Goal: Information Seeking & Learning: Learn about a topic

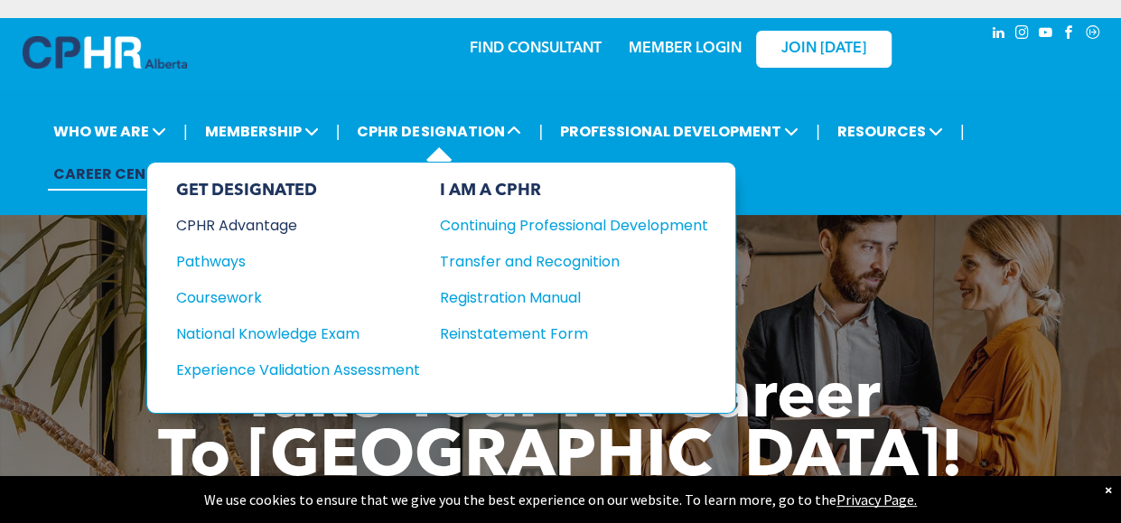
click at [248, 226] on div "CPHR Advantage" at bounding box center [286, 225] width 220 height 23
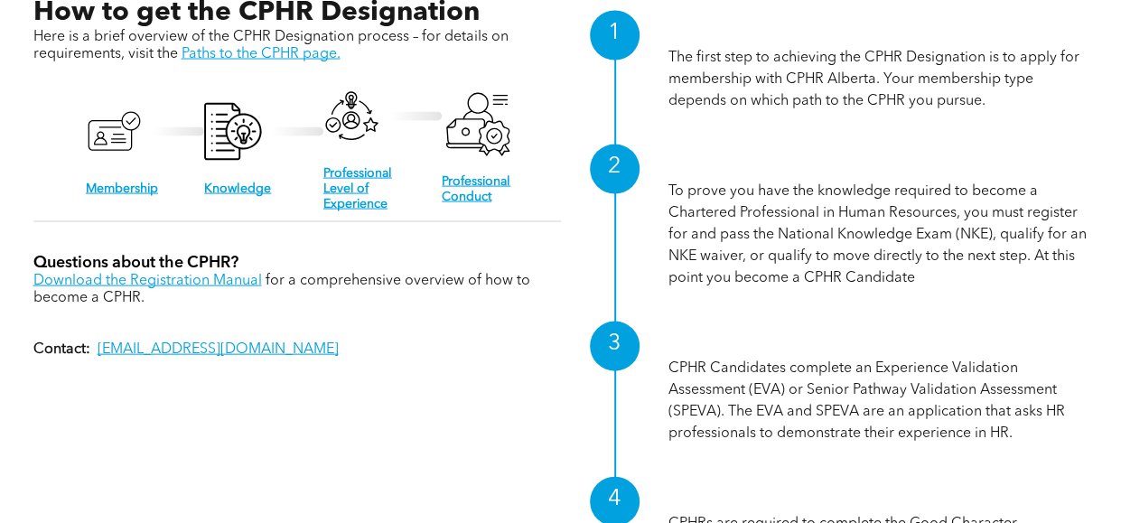
scroll to position [1726, 0]
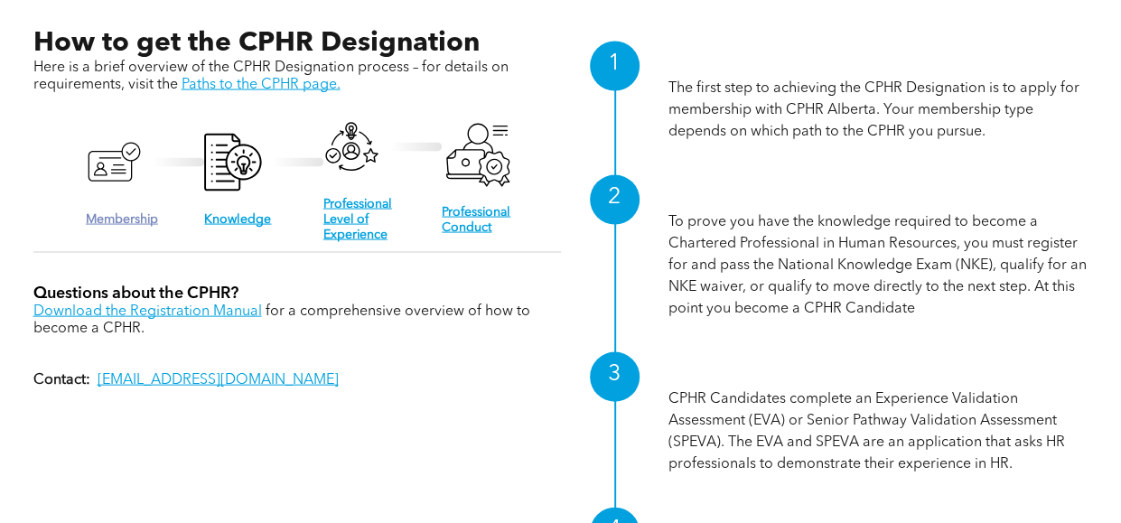
click at [126, 213] on link "Membership" at bounding box center [122, 219] width 72 height 13
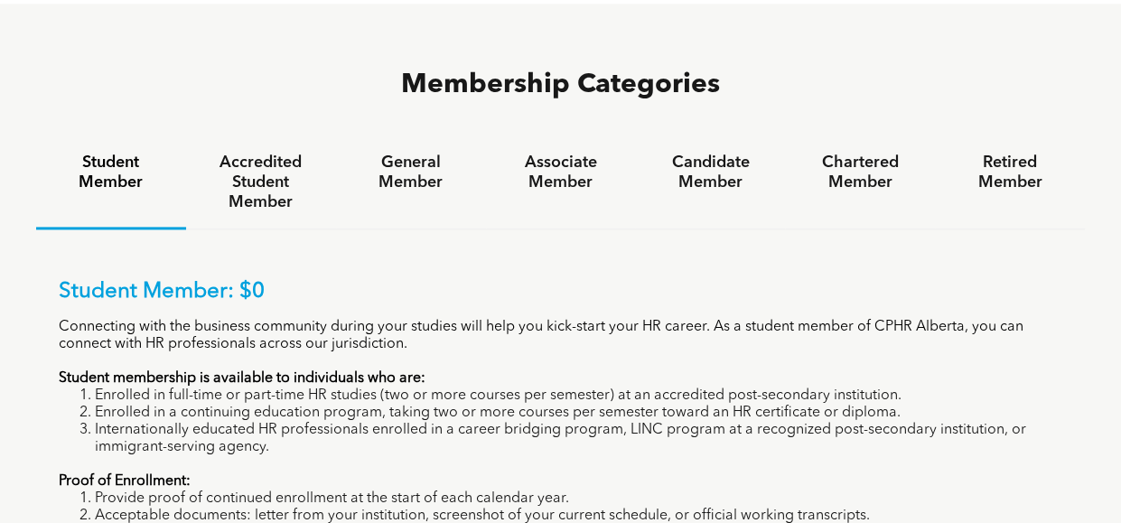
scroll to position [1134, 0]
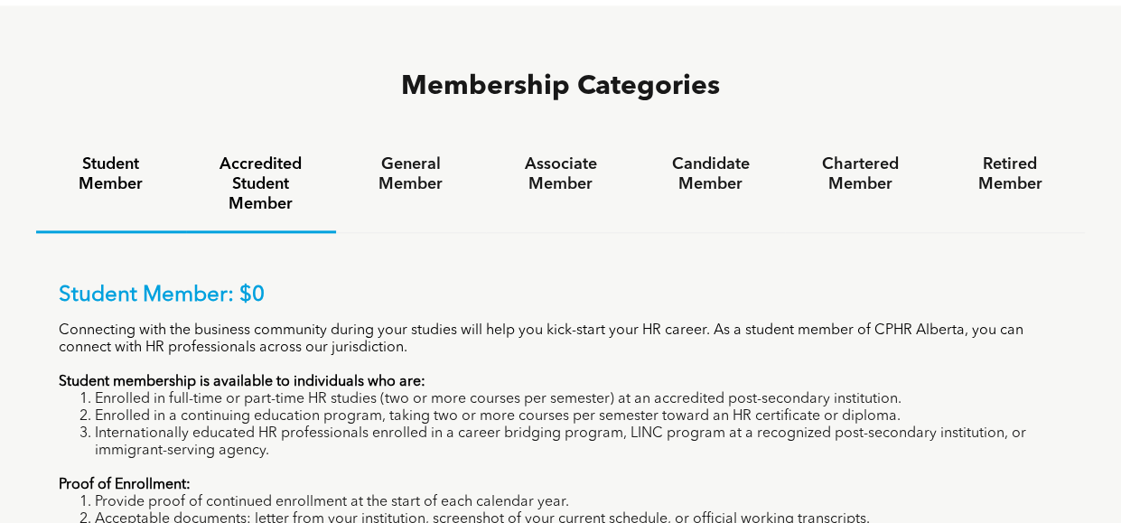
click at [270, 155] on h4 "Accredited Student Member" at bounding box center [260, 185] width 117 height 60
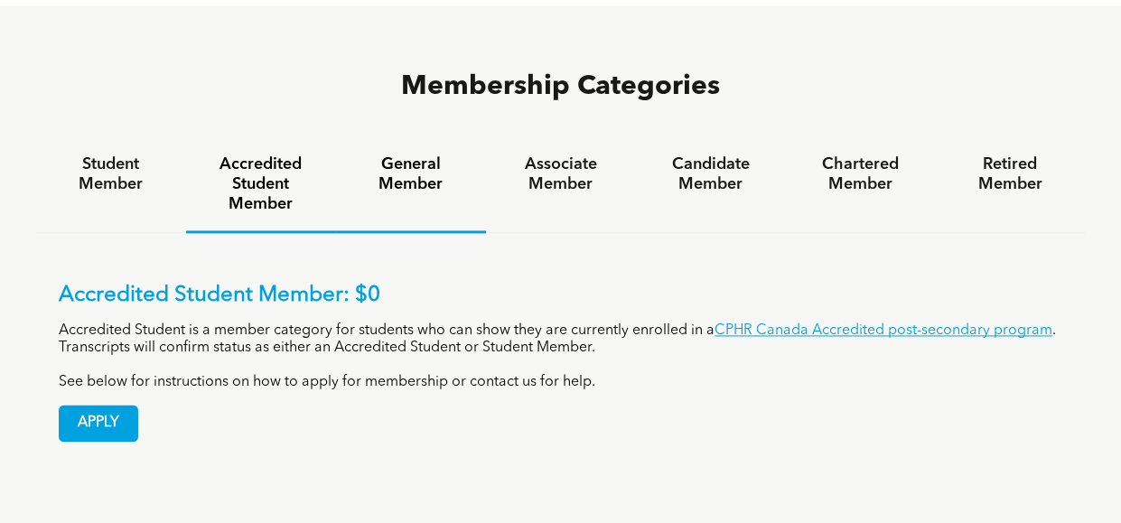
click at [423, 155] on h4 "General Member" at bounding box center [410, 175] width 117 height 40
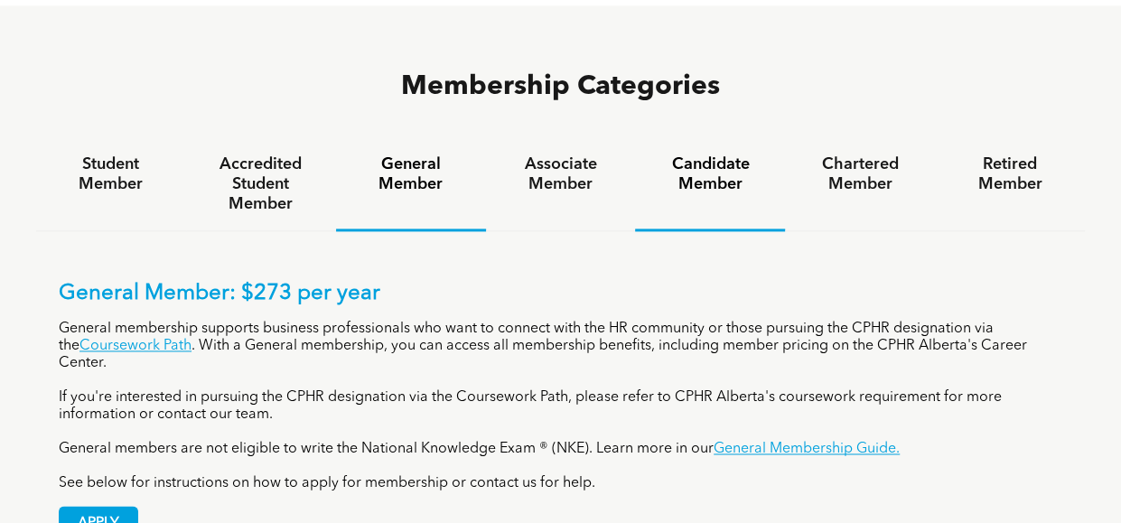
click at [707, 155] on h4 "Candidate Member" at bounding box center [710, 175] width 117 height 40
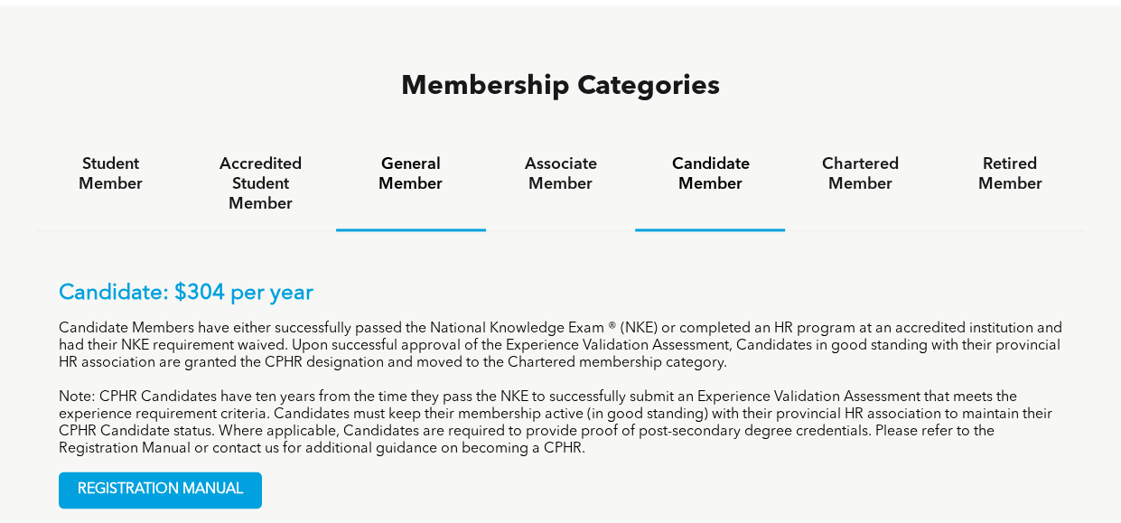
click at [387, 155] on h4 "General Member" at bounding box center [410, 175] width 117 height 40
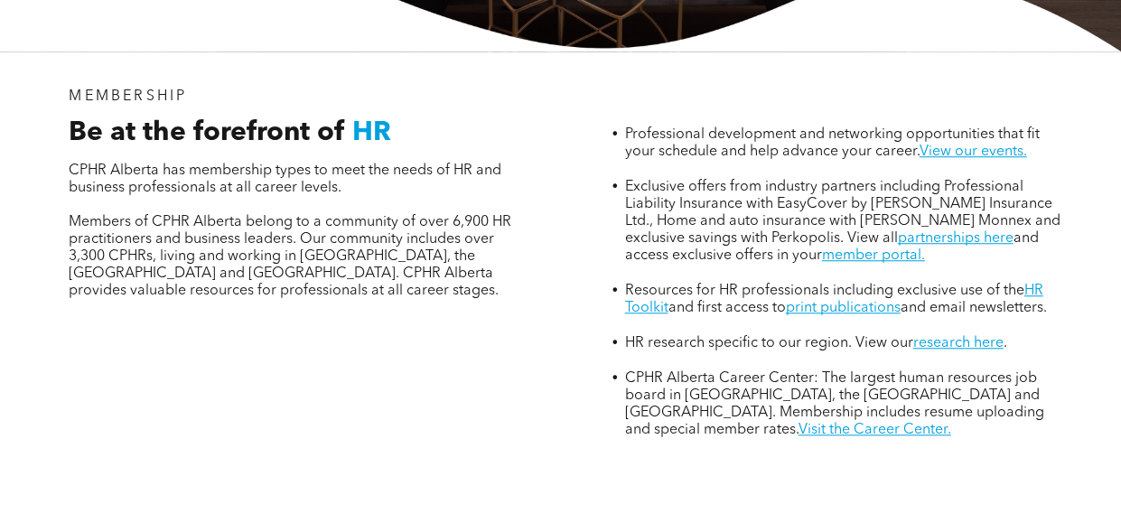
scroll to position [592, 0]
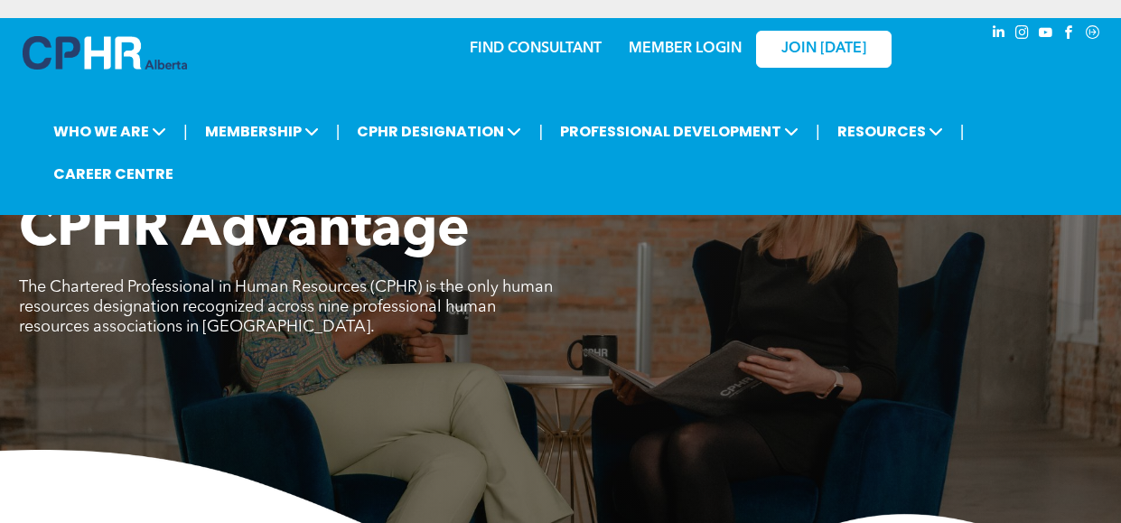
scroll to position [1726, 0]
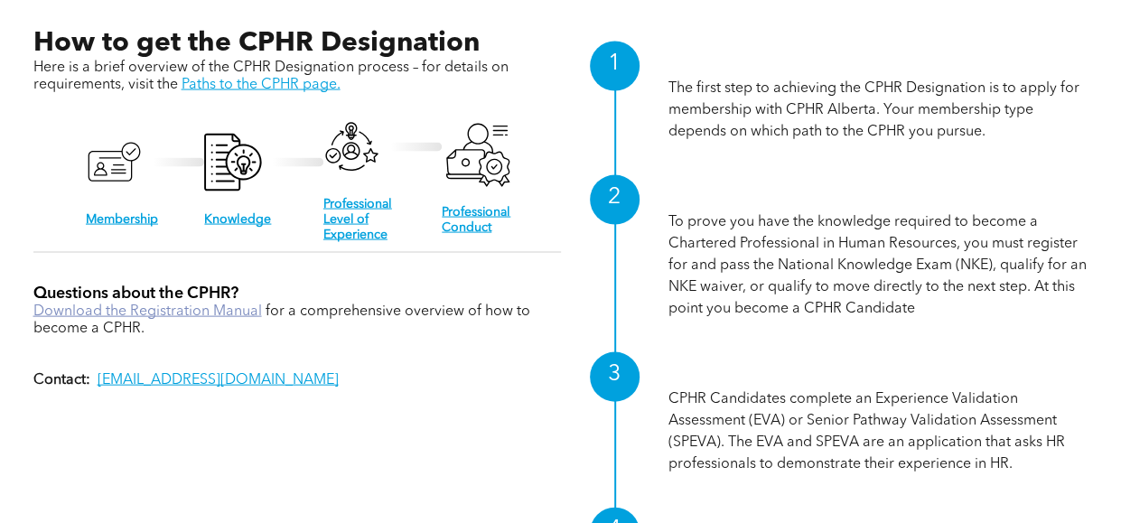
click at [219, 306] on link "Download the Registration Manual" at bounding box center [147, 312] width 229 height 14
